Goal: Use online tool/utility: Utilize a website feature to perform a specific function

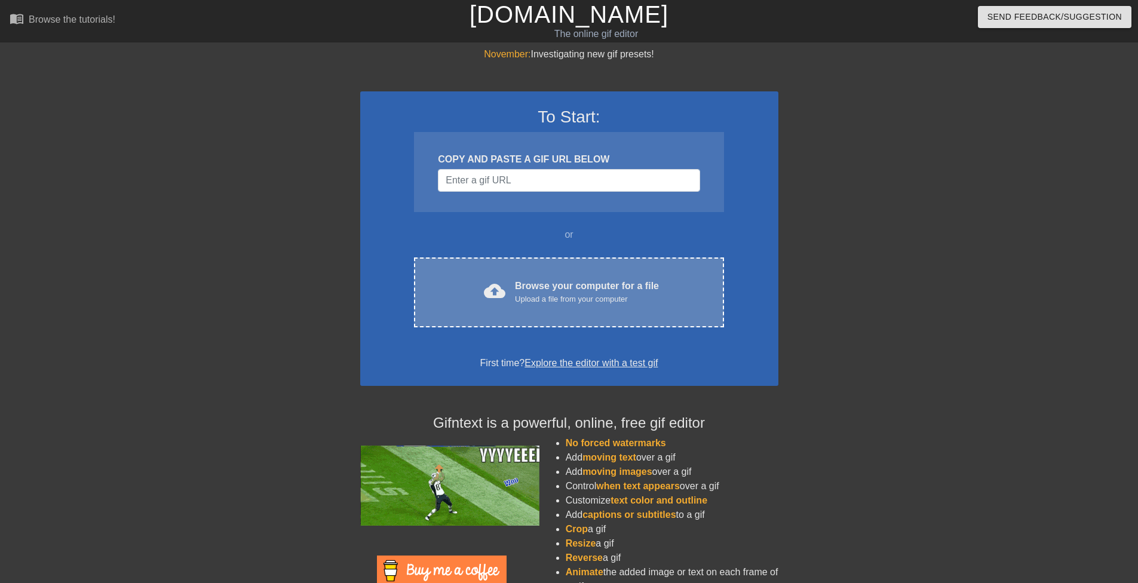
click at [553, 278] on div "cloud_upload Browse your computer for a file Upload a file from your computer C…" at bounding box center [568, 292] width 309 height 70
click at [496, 287] on span "cloud_upload" at bounding box center [495, 291] width 22 height 22
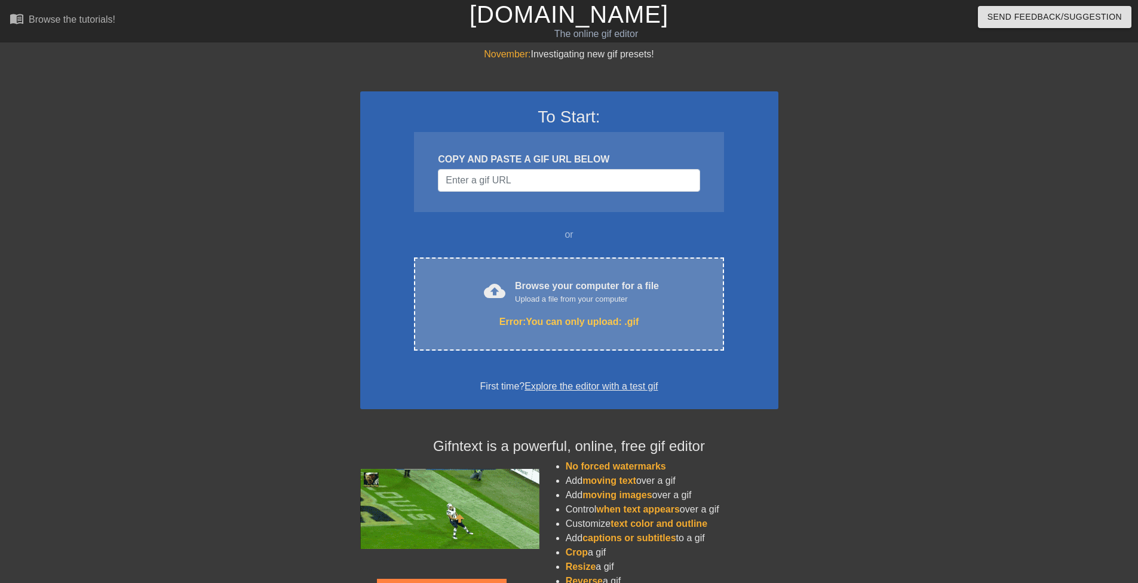
click at [651, 301] on div "Upload a file from your computer" at bounding box center [587, 299] width 144 height 12
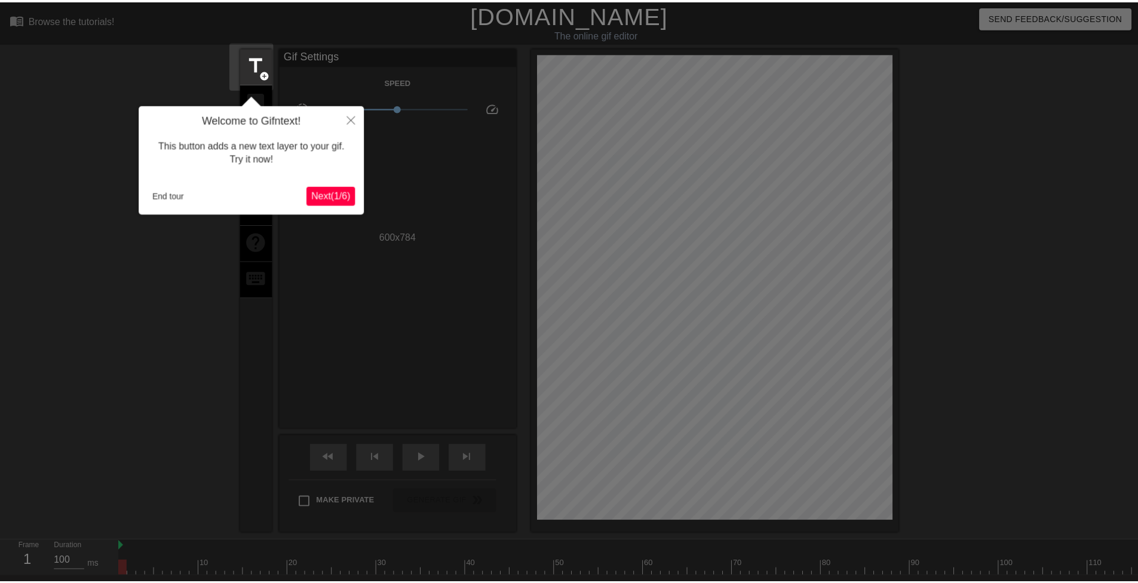
scroll to position [29, 0]
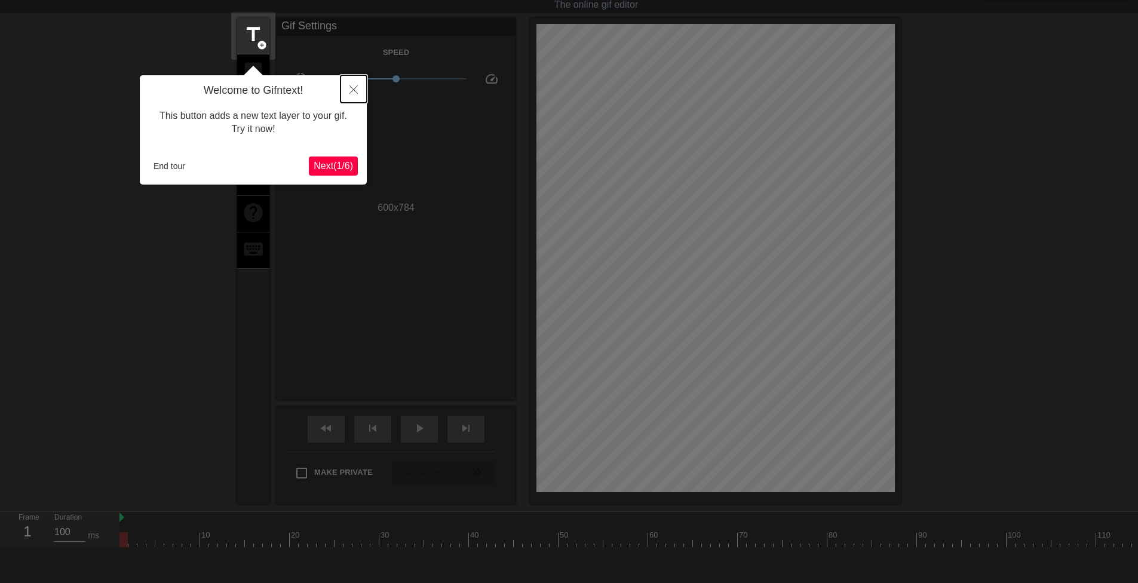
click at [353, 89] on icon "Close" at bounding box center [353, 89] width 8 height 8
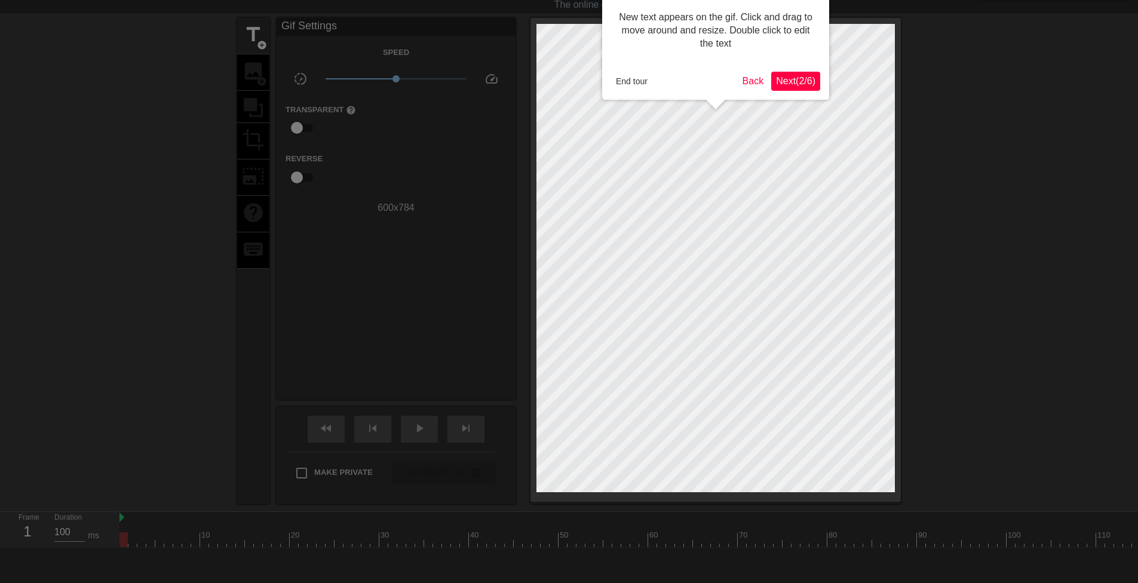
scroll to position [0, 0]
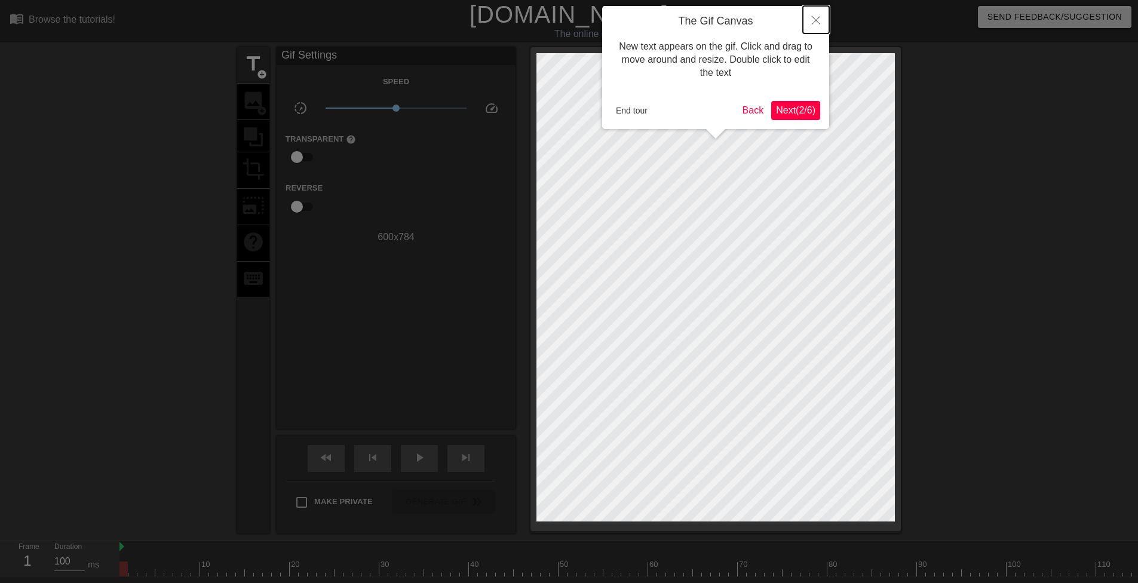
click at [811, 21] on button "Close" at bounding box center [816, 19] width 26 height 27
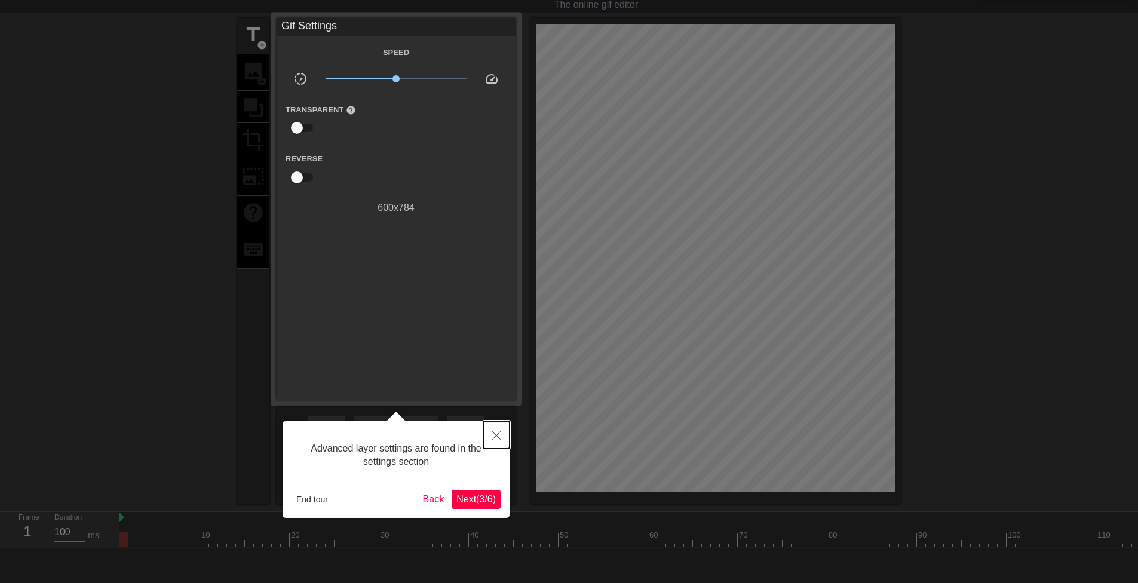
click at [497, 437] on icon "Close" at bounding box center [496, 435] width 8 height 8
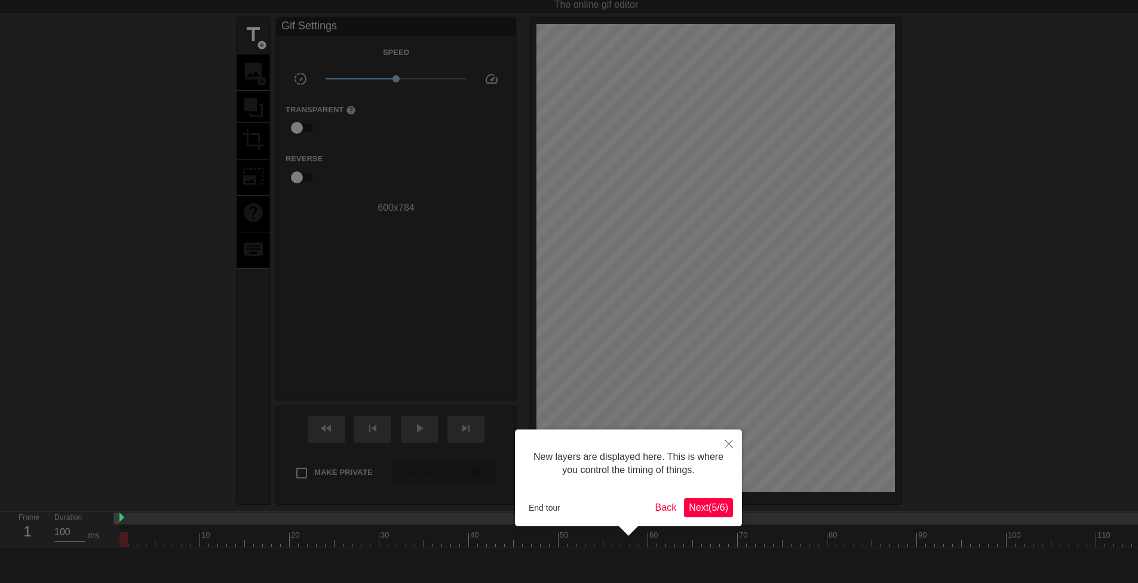
scroll to position [10, 0]
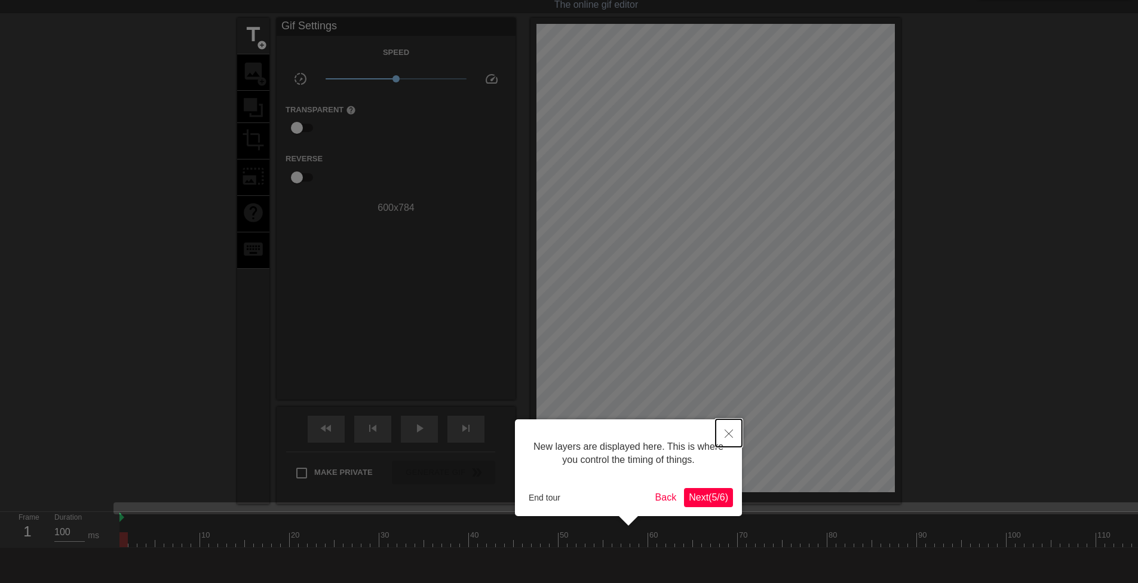
click at [729, 434] on icon "Close" at bounding box center [729, 434] width 8 height 8
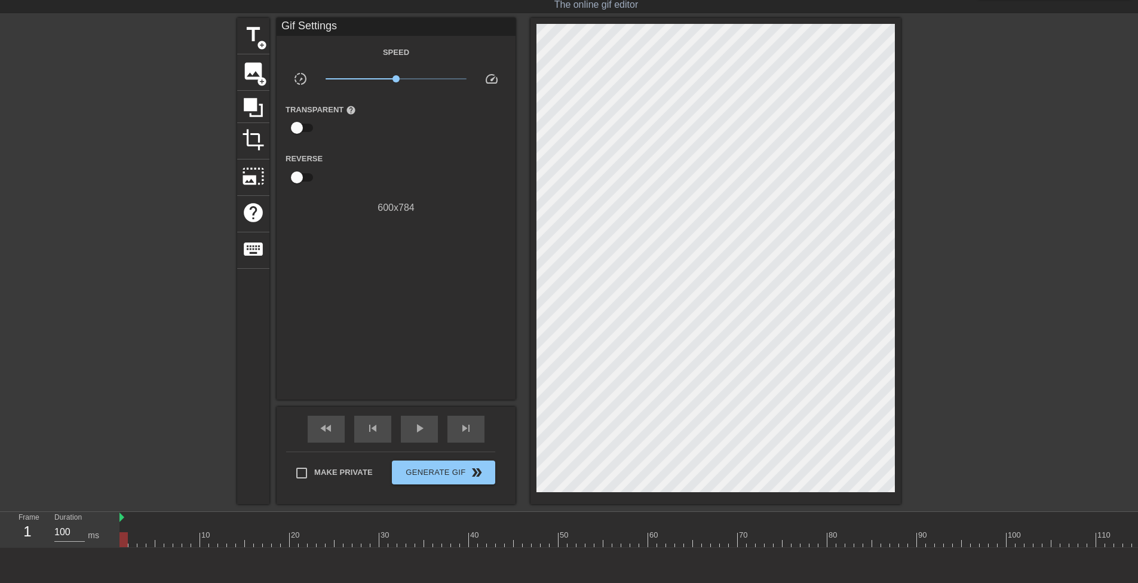
click at [390, 206] on div "600 x 784" at bounding box center [396, 208] width 239 height 14
click at [301, 122] on input "checkbox" at bounding box center [297, 127] width 68 height 23
click at [301, 125] on input "checkbox" at bounding box center [308, 127] width 68 height 23
checkbox input "false"
click at [306, 175] on input "checkbox" at bounding box center [297, 177] width 68 height 23
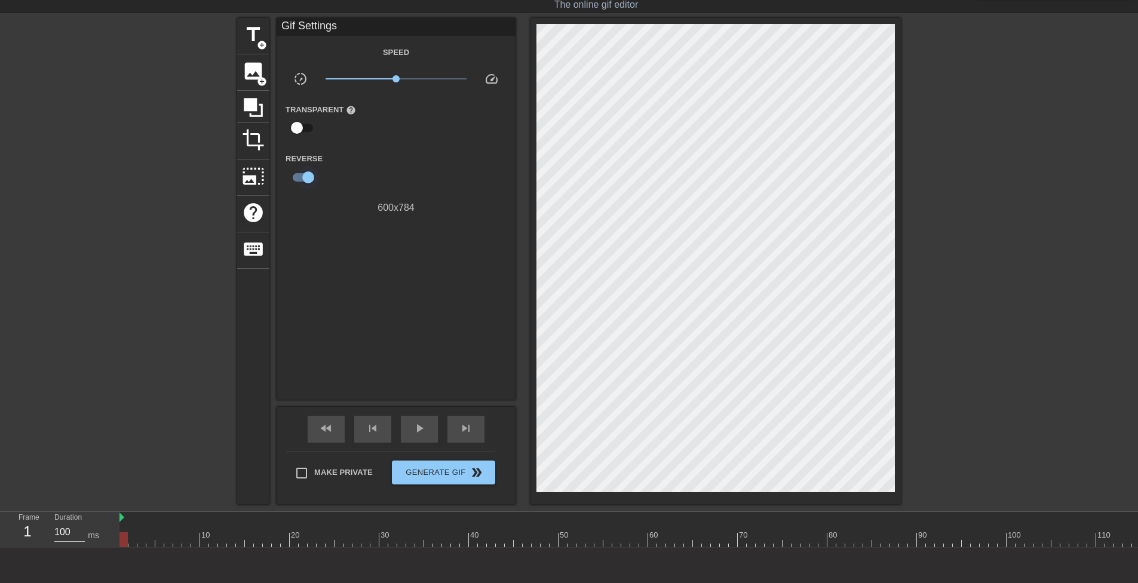
click at [306, 175] on input "checkbox" at bounding box center [308, 177] width 68 height 23
checkbox input "false"
click at [404, 216] on div "Gif Settings Speed slow_motion_video x1.00 speed Transparent help Reverse 600 x…" at bounding box center [396, 209] width 239 height 382
click at [400, 209] on div "600 x 784" at bounding box center [396, 208] width 239 height 14
click at [400, 206] on div "600 x 784" at bounding box center [396, 208] width 239 height 14
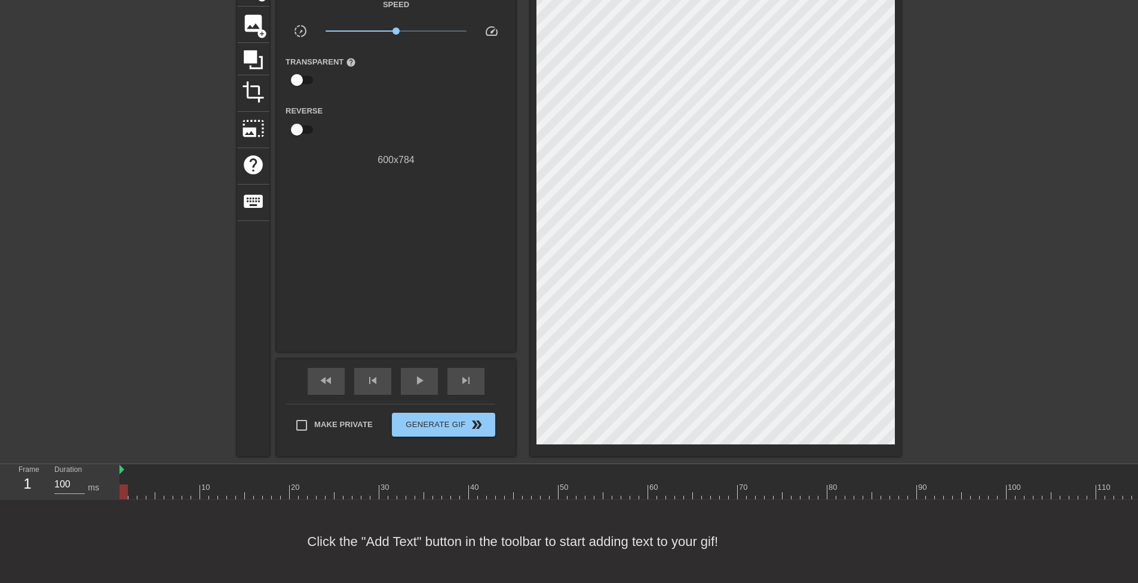
scroll to position [0, 0]
click at [263, 29] on span "add_circle" at bounding box center [262, 34] width 10 height 10
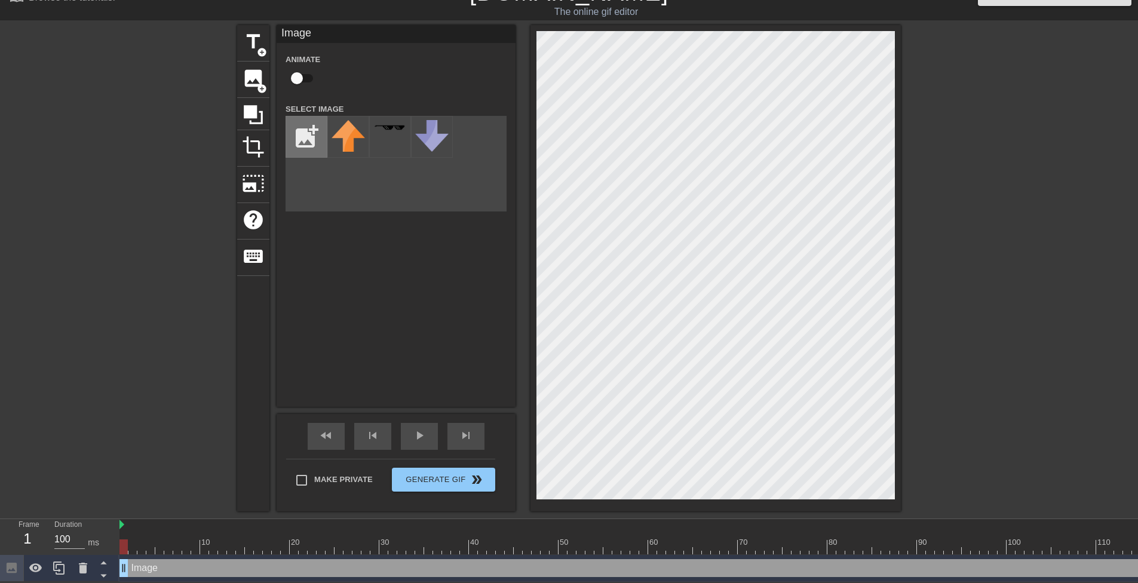
click at [296, 122] on input "file" at bounding box center [306, 136] width 41 height 41
type input "C:\fakepath\Kaguya1.png"
drag, startPoint x: 534, startPoint y: 321, endPoint x: 1053, endPoint y: 280, distance: 521.4
click at [1053, 280] on div at bounding box center [1004, 204] width 179 height 358
click at [434, 314] on div "Image Animate Select Image add_photo_alternate" at bounding box center [396, 216] width 239 height 382
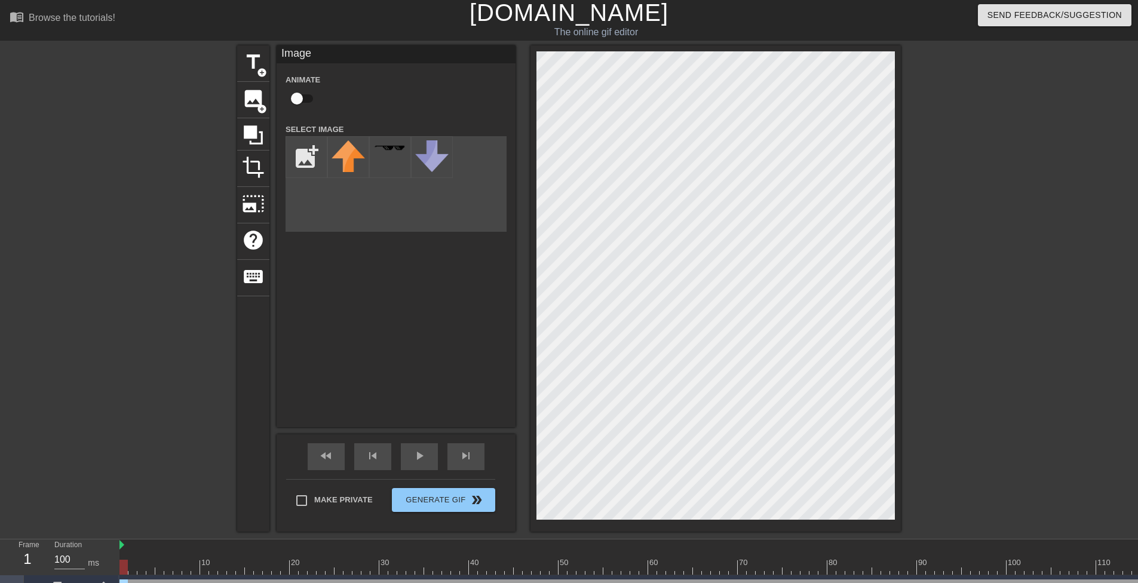
scroll to position [0, 0]
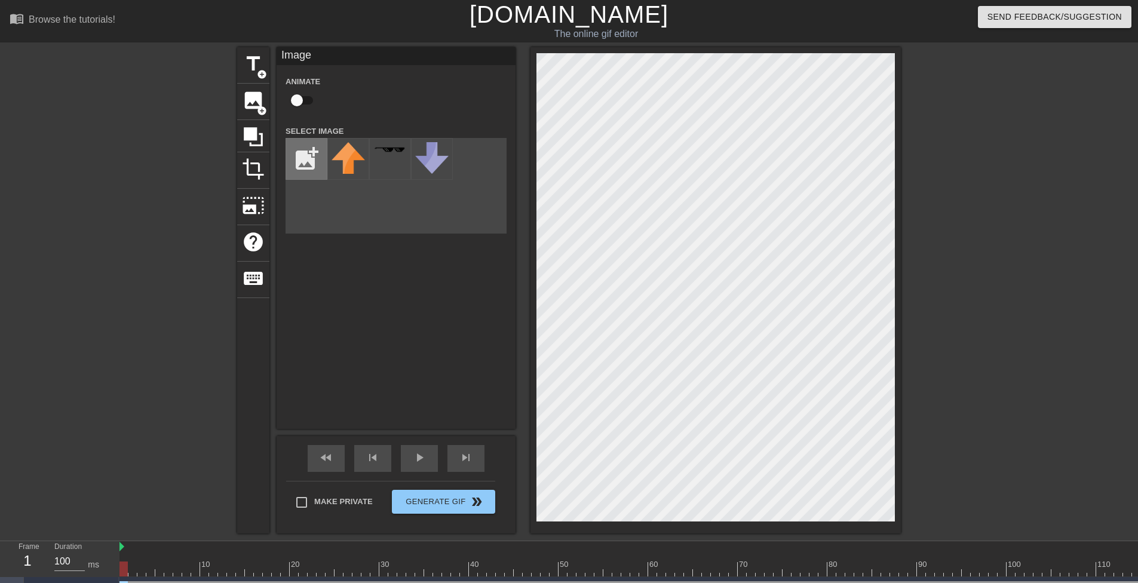
click at [318, 154] on input "file" at bounding box center [306, 159] width 41 height 41
type input "C:\fakepath\Kaguya1.png"
click at [347, 167] on img at bounding box center [348, 167] width 33 height 50
click at [354, 164] on img at bounding box center [348, 167] width 33 height 50
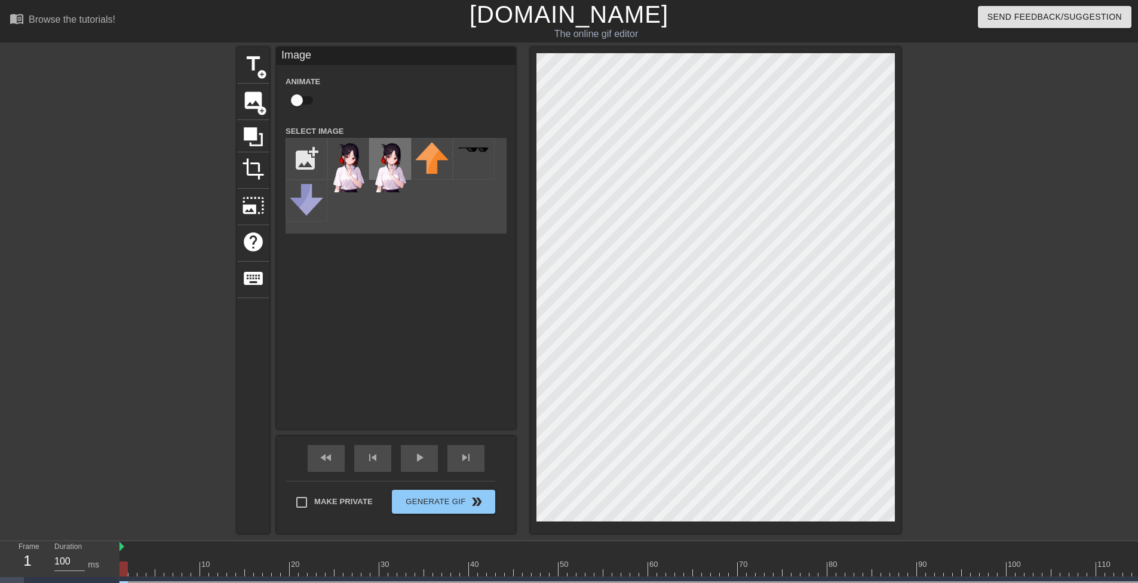
click at [386, 162] on img at bounding box center [389, 167] width 33 height 50
click at [424, 160] on img at bounding box center [431, 158] width 33 height 32
click at [356, 168] on img at bounding box center [348, 167] width 33 height 50
click at [441, 160] on img at bounding box center [431, 158] width 33 height 32
click at [344, 162] on img at bounding box center [348, 167] width 33 height 50
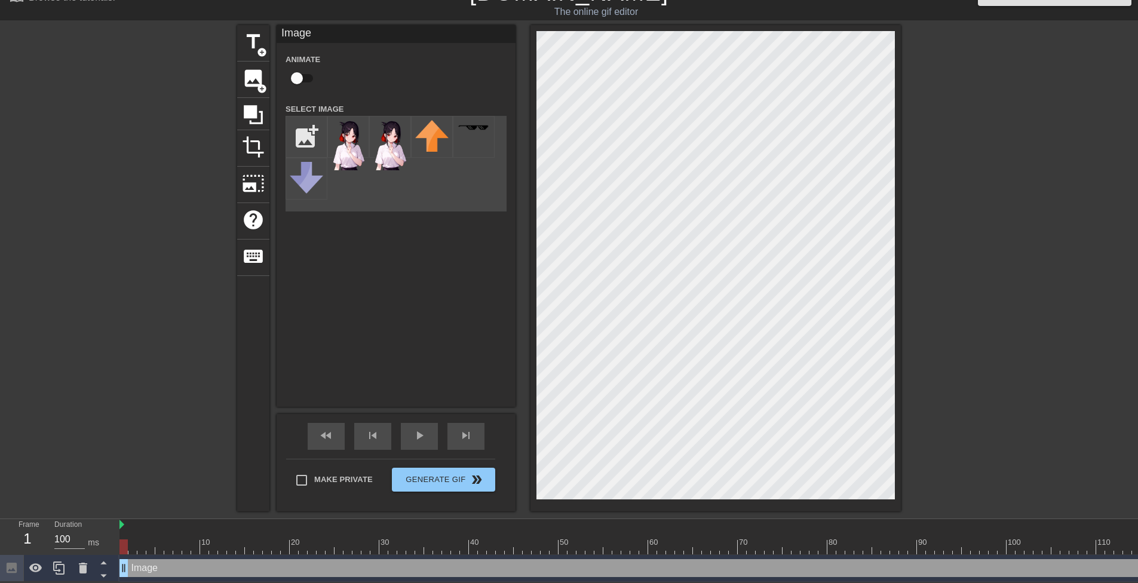
scroll to position [30, 0]
click at [976, 206] on div at bounding box center [1004, 204] width 179 height 358
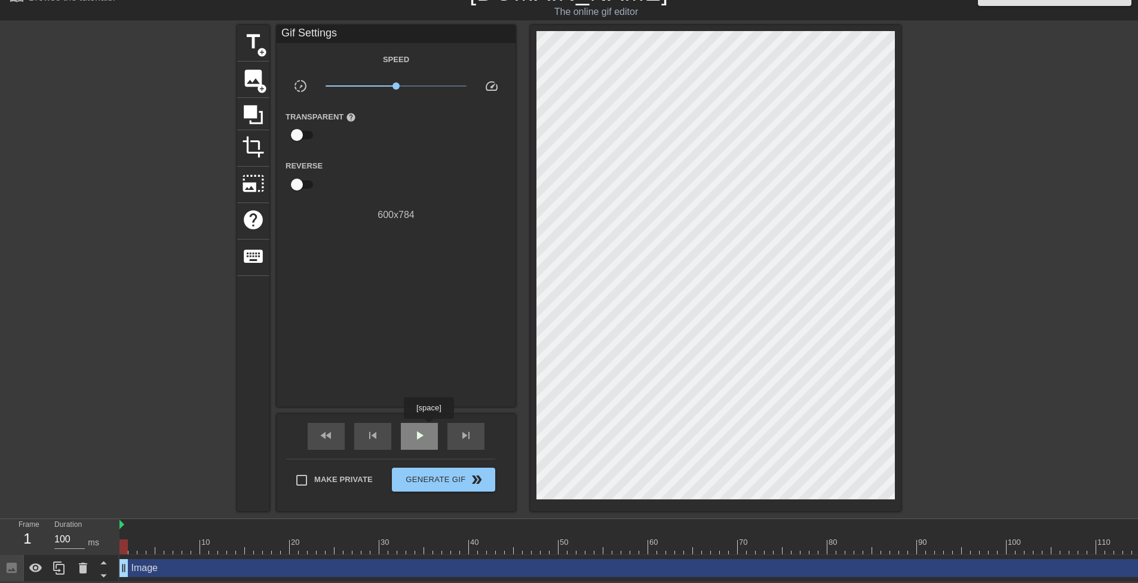
click at [428, 427] on div "play_arrow" at bounding box center [419, 436] width 37 height 27
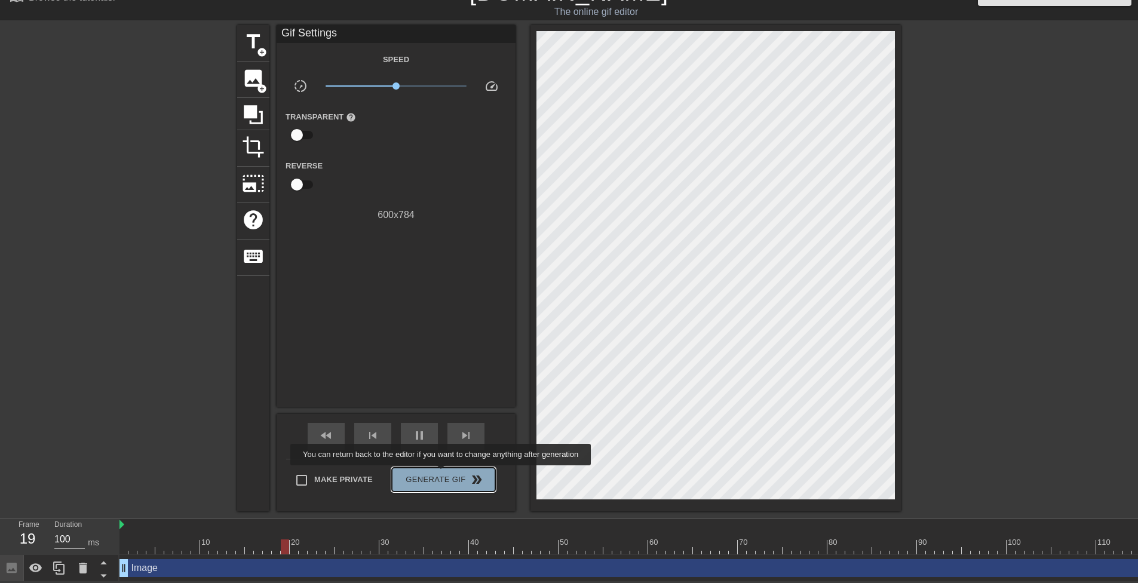
click at [442, 474] on span "Generate Gif double_arrow" at bounding box center [444, 480] width 94 height 14
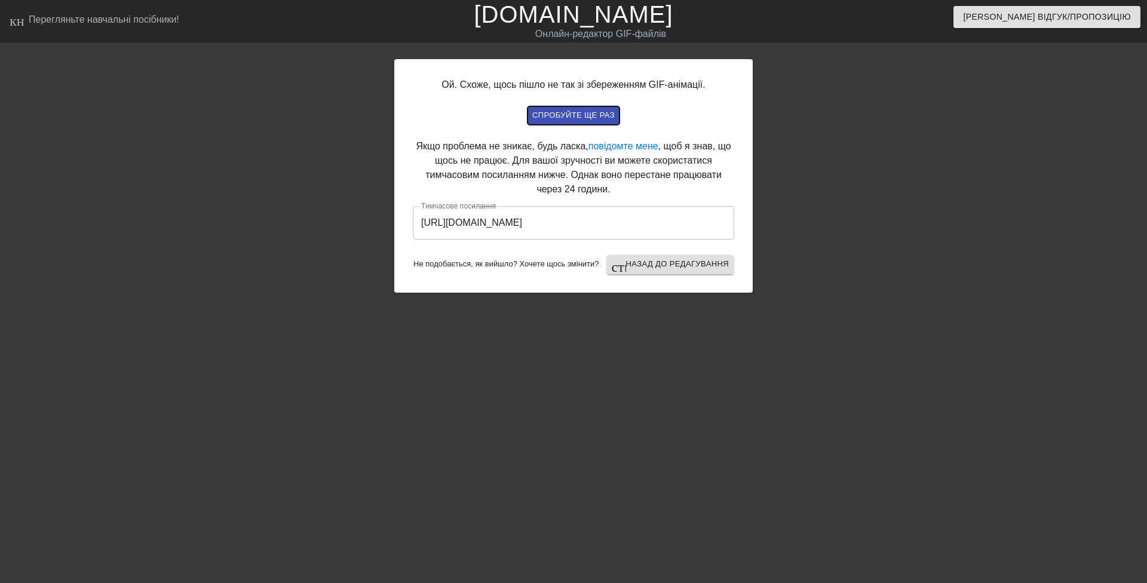
click at [607, 119] on font "спробуйте ще раз" at bounding box center [573, 115] width 82 height 9
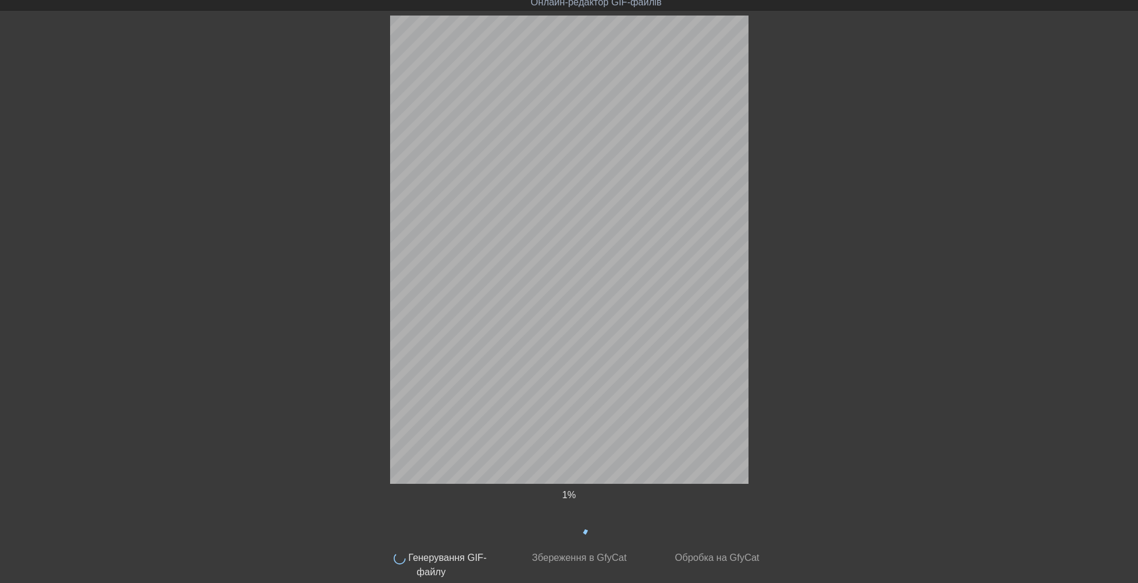
scroll to position [32, 0]
drag, startPoint x: 575, startPoint y: 518, endPoint x: 861, endPoint y: 169, distance: 450.9
click at [861, 169] on div at bounding box center [870, 194] width 179 height 358
